Goal: Find specific page/section: Find specific page/section

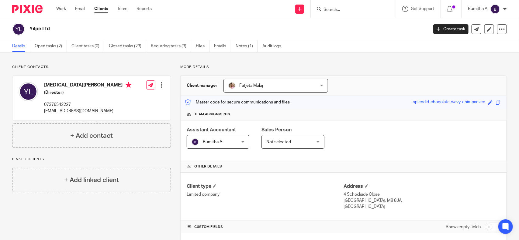
click at [329, 9] on input "Search" at bounding box center [350, 9] width 55 height 5
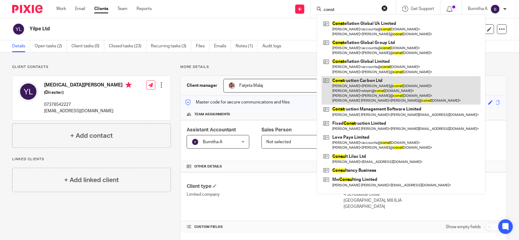
type input "const"
click at [370, 86] on link at bounding box center [401, 90] width 159 height 29
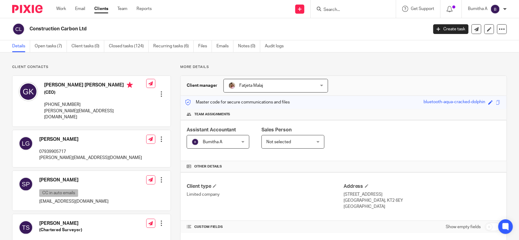
scroll to position [152, 0]
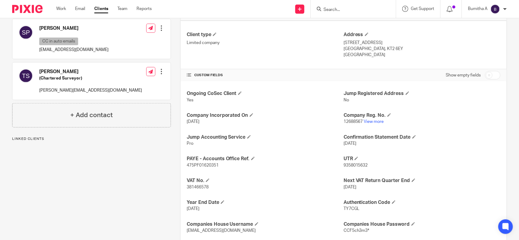
click at [368, 122] on link "View more" at bounding box center [374, 122] width 20 height 4
